Goal: Contribute content: Contribute content

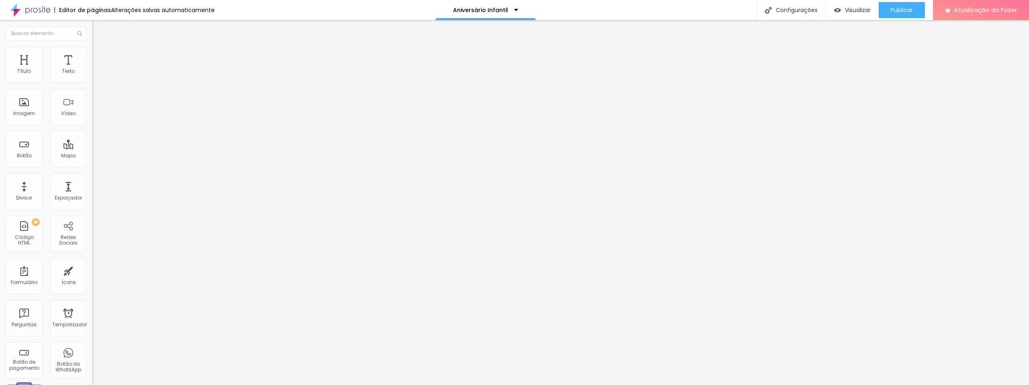
click at [92, 76] on font "Título 2" at bounding box center [105, 71] width 27 height 10
click at [99, 77] on font "Título 2" at bounding box center [112, 72] width 27 height 10
type input "66"
type input "46"
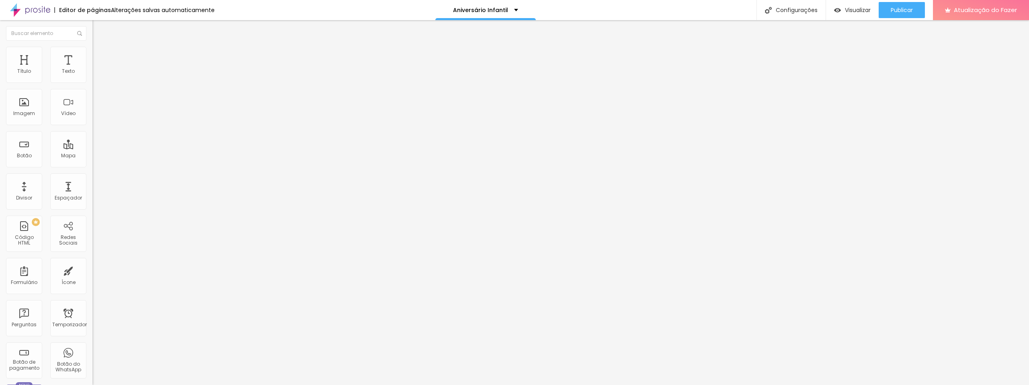
type input "46"
type input "44"
type input "43"
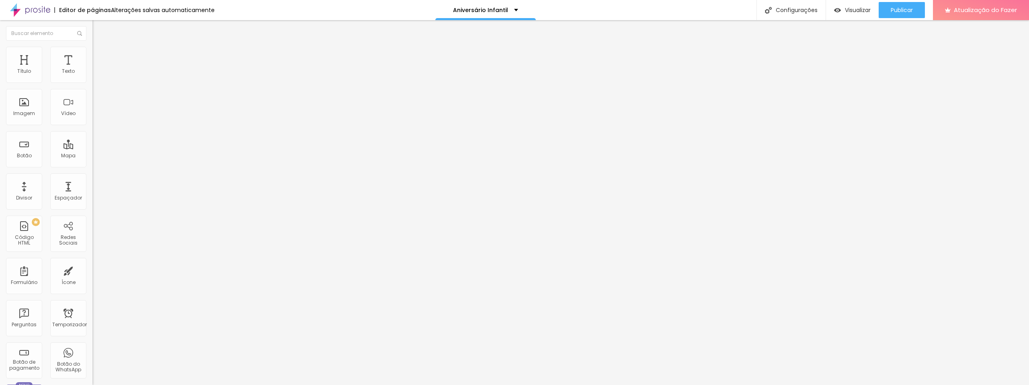
type input "42"
type input "41"
type input "40"
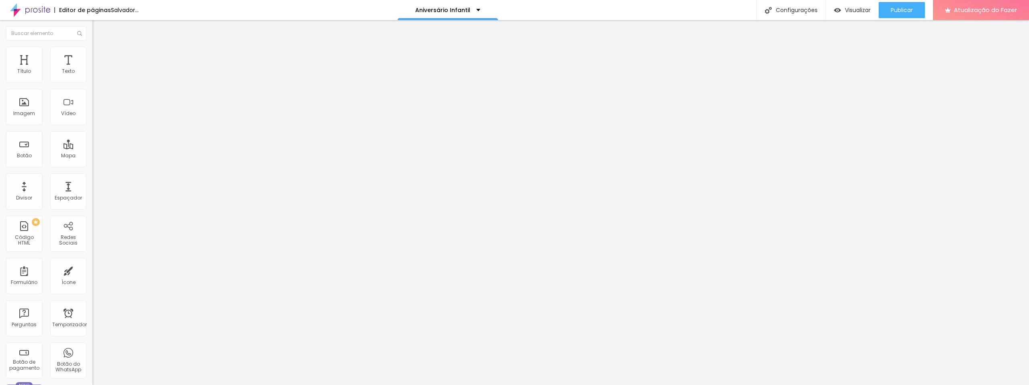
type input "40"
type input "39"
drag, startPoint x: 51, startPoint y: 170, endPoint x: 33, endPoint y: 167, distance: 17.9
type input "39"
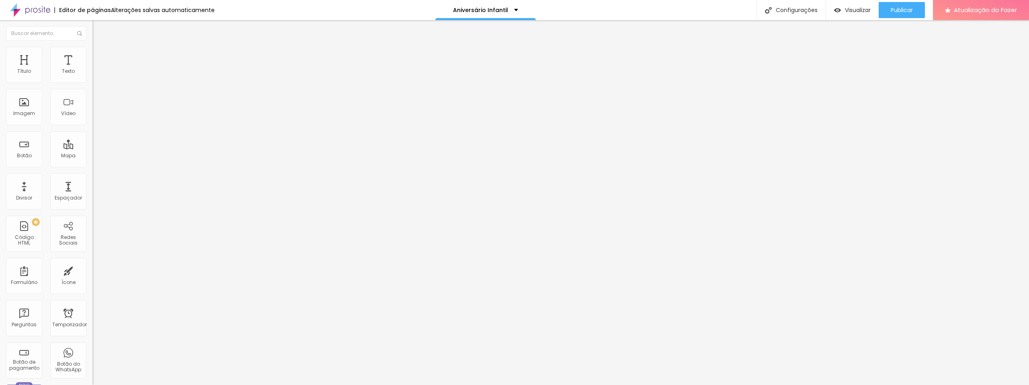
click at [92, 190] on input "range" at bounding box center [118, 193] width 52 height 6
click at [902, 6] on font "Publicar" at bounding box center [901, 10] width 22 height 8
click at [97, 69] on font "Trocar imagem" at bounding box center [116, 65] width 39 height 7
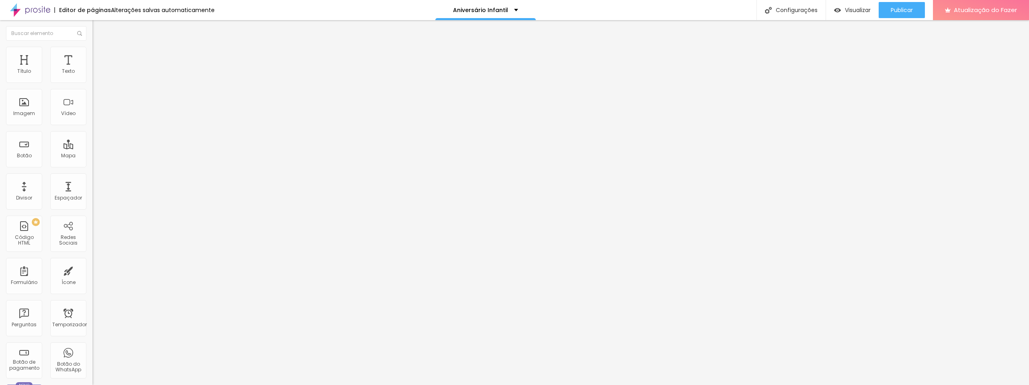
click at [97, 69] on font "Trocar imagem" at bounding box center [116, 65] width 39 height 7
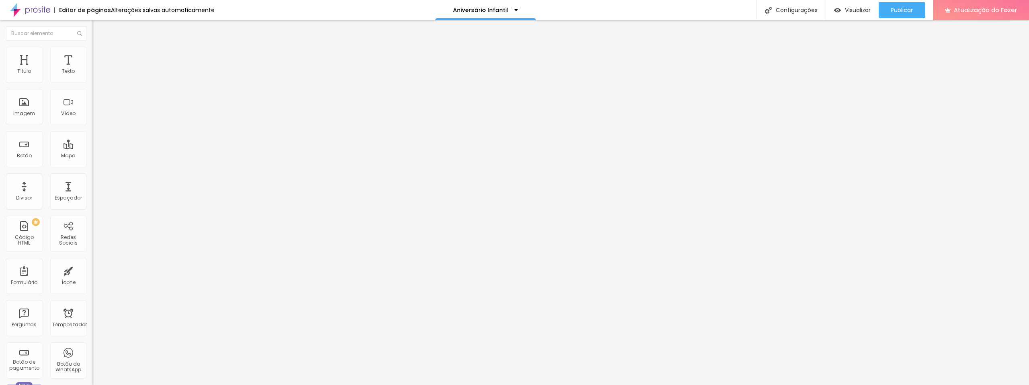
click at [140, 384] on div at bounding box center [514, 389] width 1029 height 0
click at [907, 4] on div "Publicar" at bounding box center [901, 10] width 22 height 16
